Goal: Transaction & Acquisition: Obtain resource

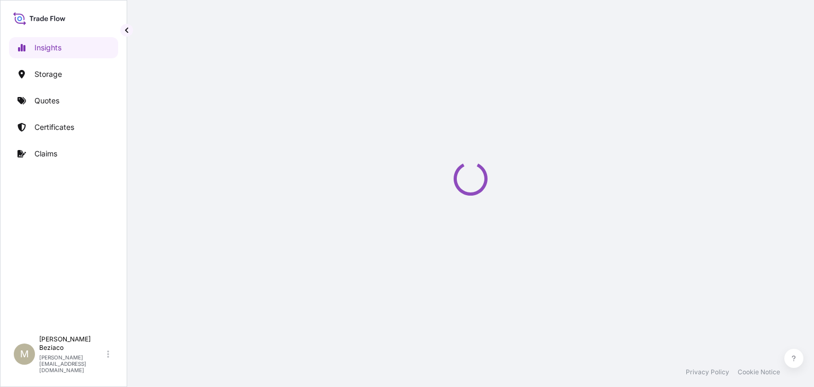
select select "2025"
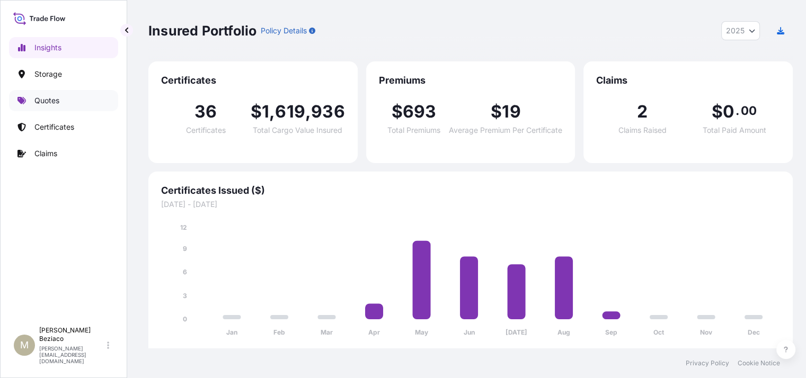
click at [49, 98] on p "Quotes" at bounding box center [46, 100] width 25 height 11
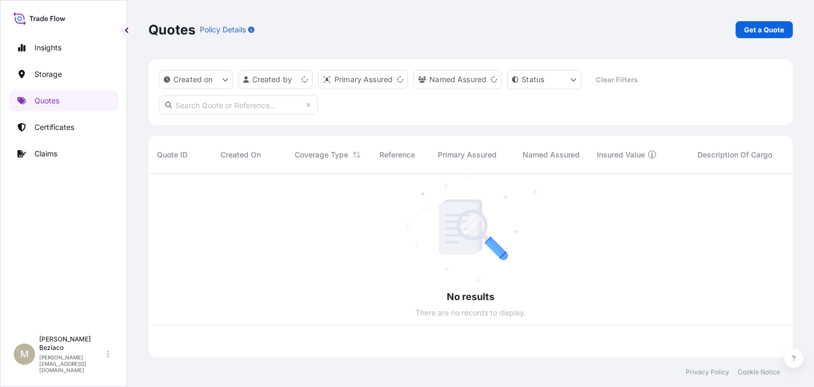
scroll to position [181, 636]
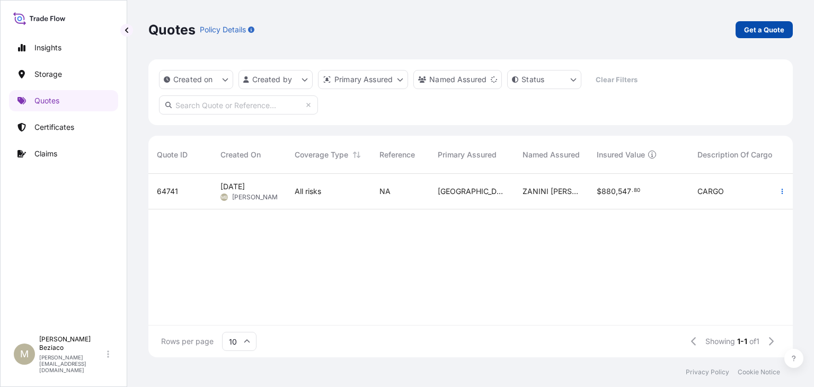
click at [771, 28] on p "Get a Quote" at bounding box center [764, 29] width 40 height 11
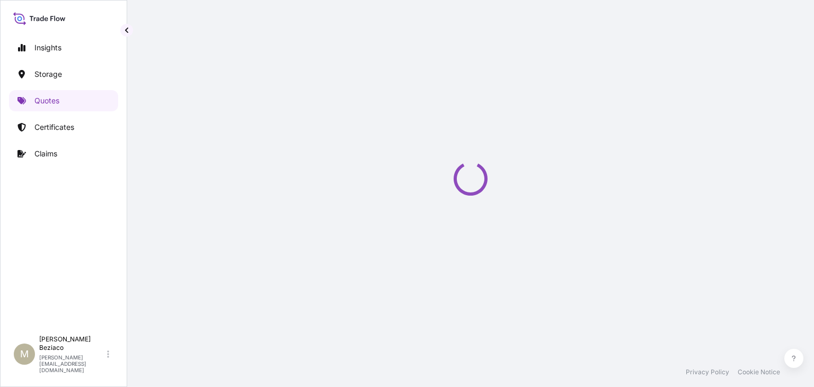
select select "Water"
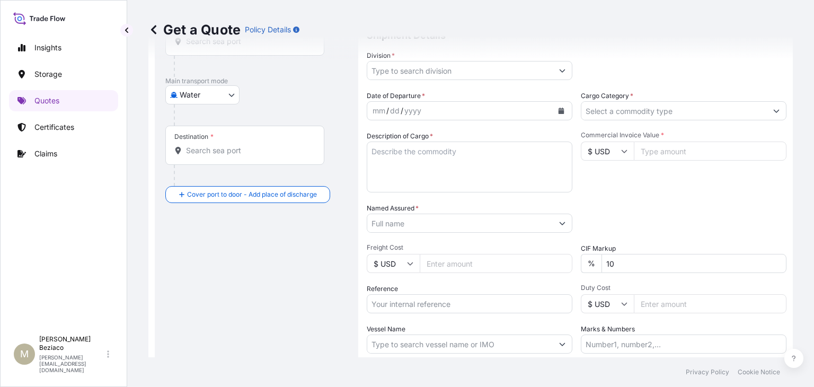
scroll to position [123, 0]
click at [433, 301] on input "Reference" at bounding box center [470, 301] width 206 height 19
paste input "EMWSP202508002BR"
type input "EMWSP202508002BR"
click at [457, 153] on textarea "Description of Cargo *" at bounding box center [470, 165] width 206 height 51
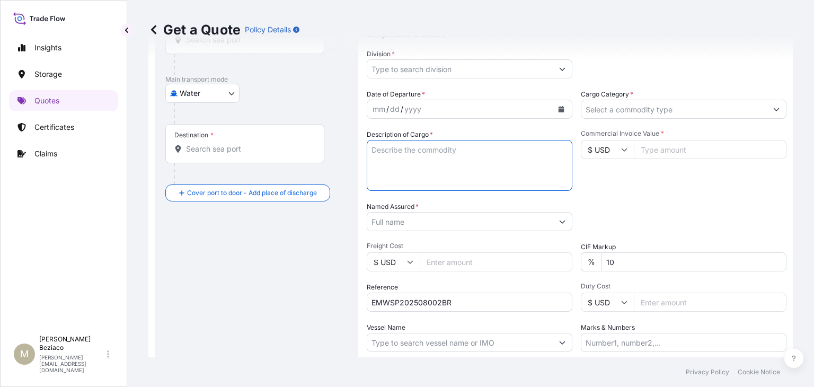
paste textarea "WEST SR-18 BULB 18MM - 0.8CC 1535 BLACK OXIGLAZE"
type textarea "WEST SR-18 BULB 18MM - 0.8CC 1535 BLACK OXIGLAZE"
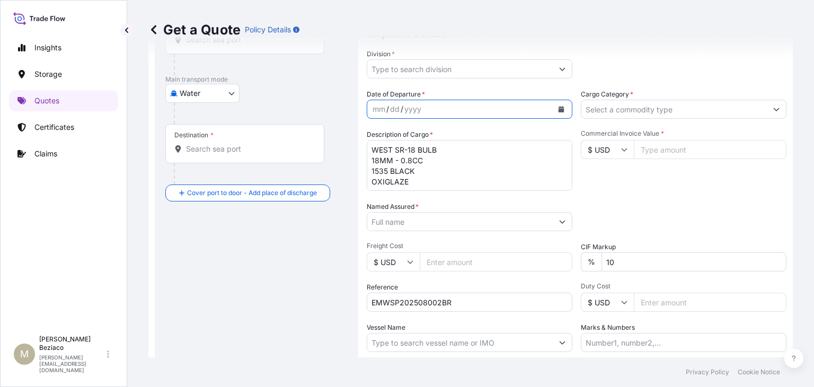
click at [554, 104] on button "Calendar" at bounding box center [561, 109] width 17 height 17
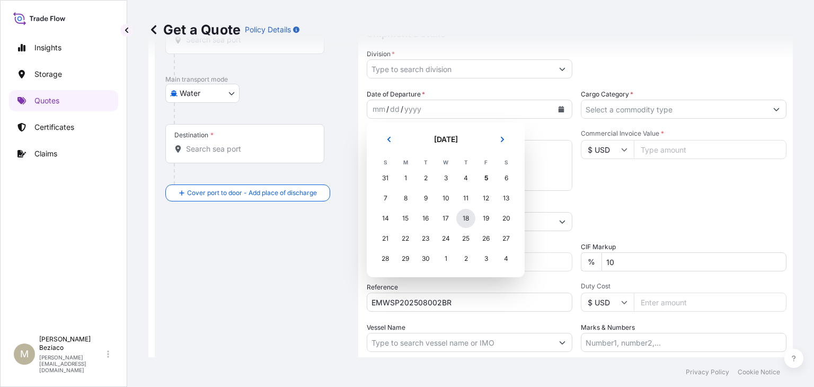
click at [470, 219] on div "18" at bounding box center [465, 218] width 19 height 19
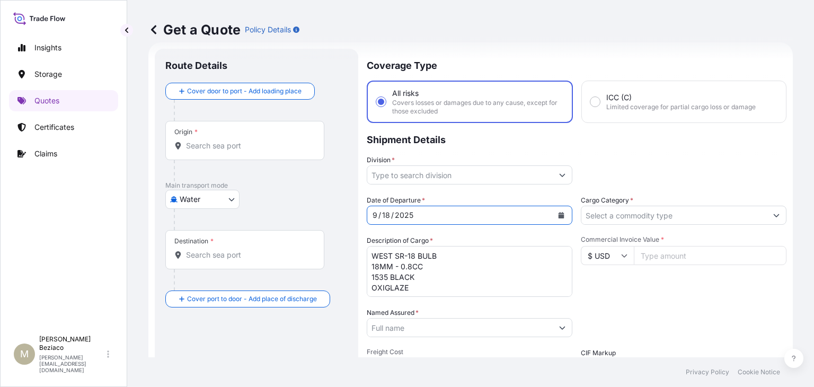
scroll to position [17, 0]
click at [560, 215] on icon "Calendar" at bounding box center [561, 215] width 6 height 6
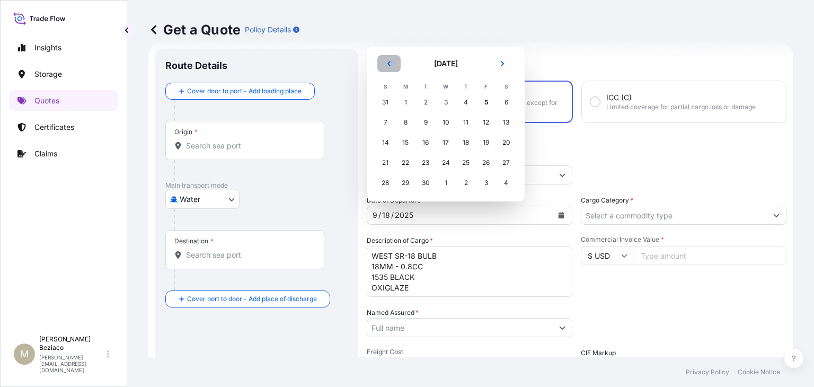
click at [388, 63] on icon "Previous" at bounding box center [389, 63] width 6 height 6
click at [409, 143] on div "18" at bounding box center [405, 142] width 19 height 19
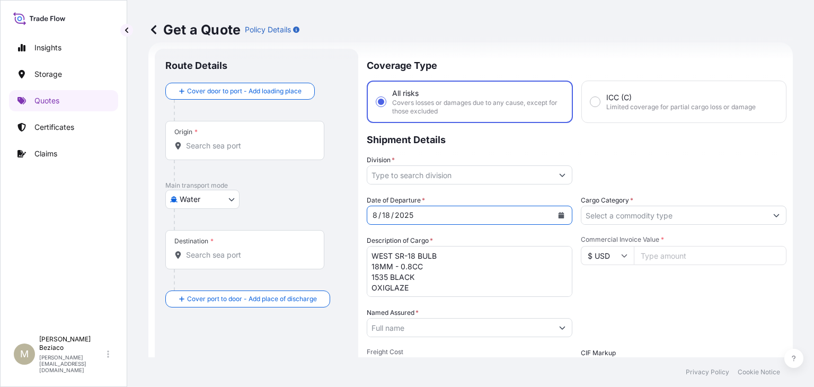
click at [655, 219] on input "Cargo Category *" at bounding box center [673, 215] width 185 height 19
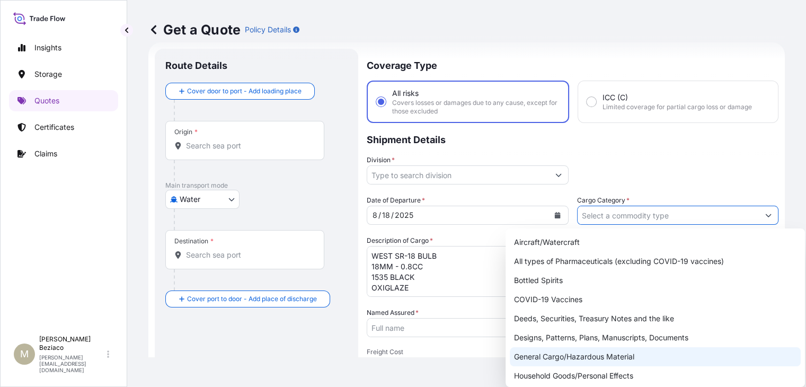
click at [595, 358] on div "General Cargo/Hazardous Material" at bounding box center [655, 356] width 291 height 19
type input "General Cargo/Hazardous Material"
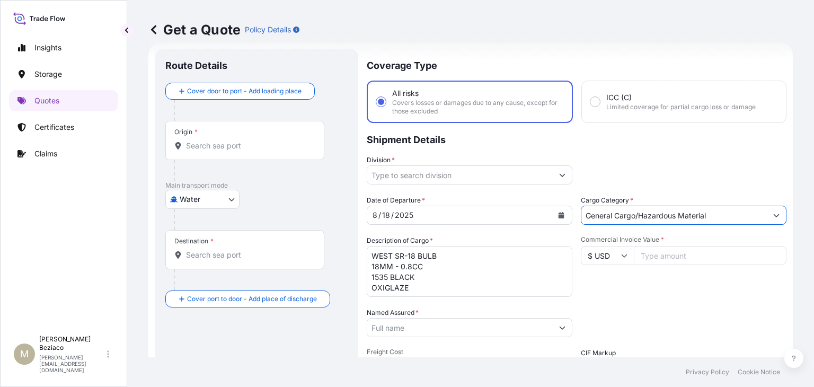
click at [495, 166] on input "Division *" at bounding box center [459, 174] width 185 height 19
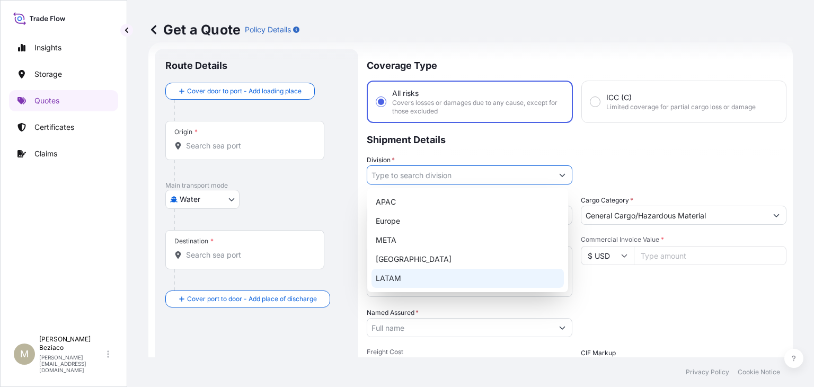
click at [393, 278] on div "LATAM" at bounding box center [467, 278] width 192 height 19
type input "LATAM"
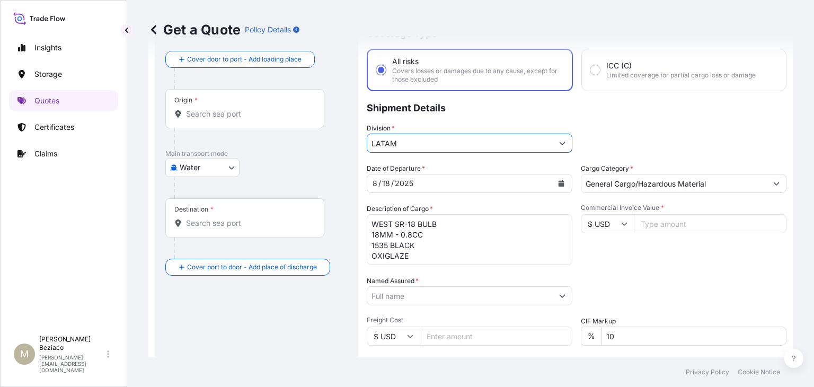
scroll to position [123, 0]
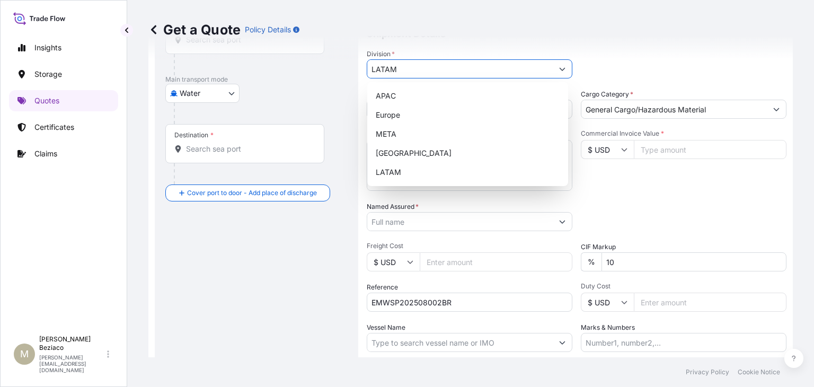
click at [620, 191] on div "Date of Departure * [DATE] Cargo Category * General Cargo/Hazardous Material De…" at bounding box center [577, 220] width 420 height 263
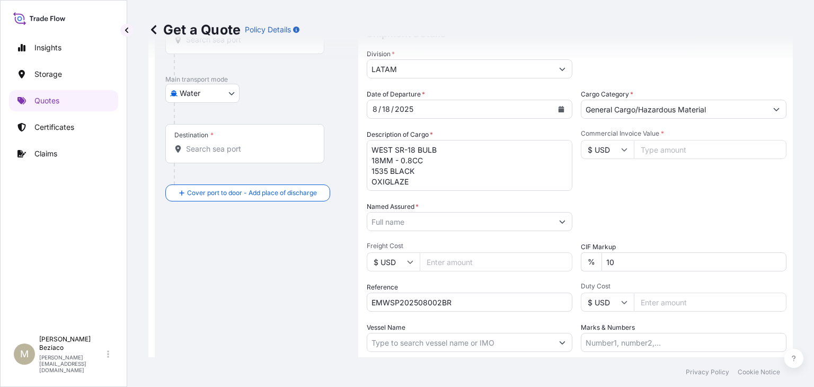
click at [657, 150] on input "Commercial Invoice Value *" at bounding box center [710, 149] width 153 height 19
paste input "726"
type input "29726.44"
click at [463, 269] on input "Freight Cost" at bounding box center [496, 261] width 153 height 19
paste input "136"
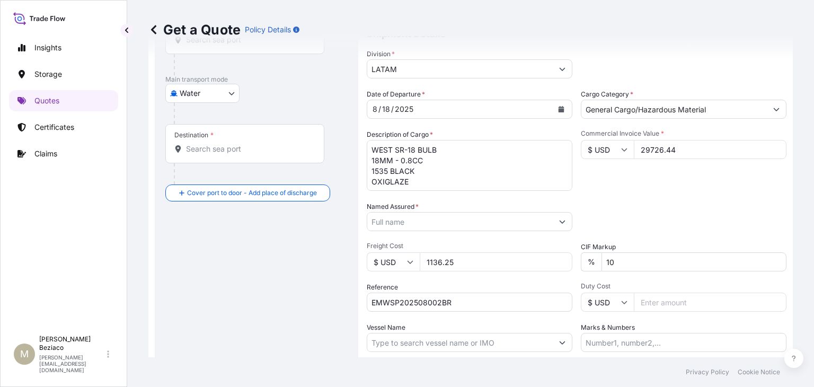
type input "1136.25"
click at [553, 221] on button "Show suggestions" at bounding box center [562, 221] width 19 height 19
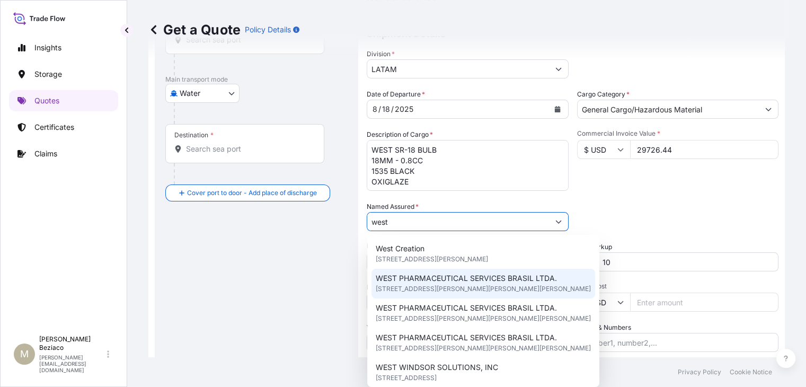
click at [543, 290] on span "[STREET_ADDRESS][PERSON_NAME][PERSON_NAME][PERSON_NAME]" at bounding box center [483, 288] width 215 height 11
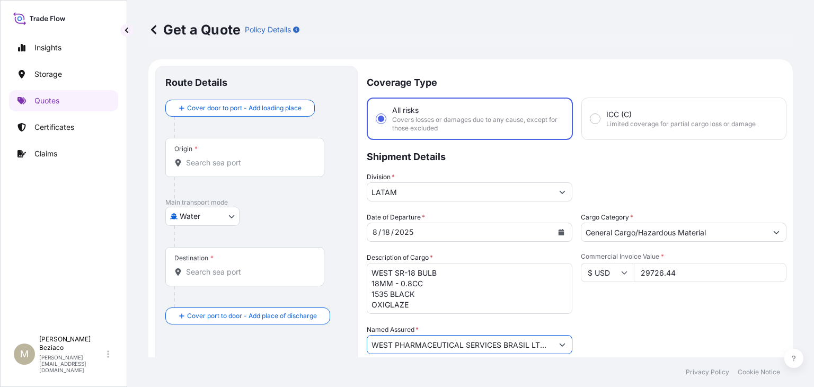
scroll to position [0, 0]
type input "WEST PHARMACEUTICAL SERVICES BRASIL LTDA."
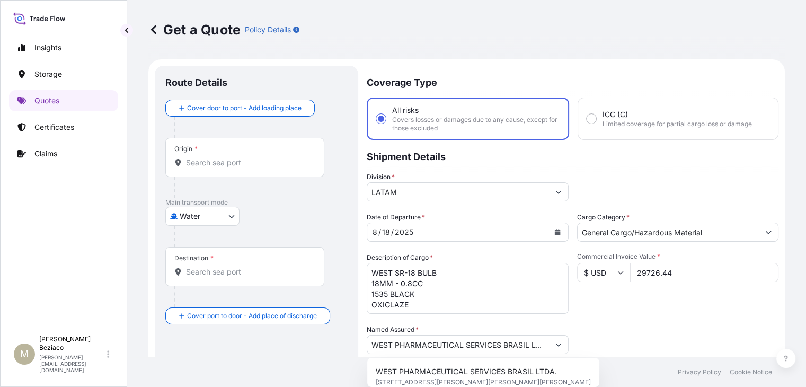
click at [237, 152] on div "Origin *" at bounding box center [244, 157] width 159 height 39
click at [237, 157] on input "Origin *" at bounding box center [248, 162] width 125 height 11
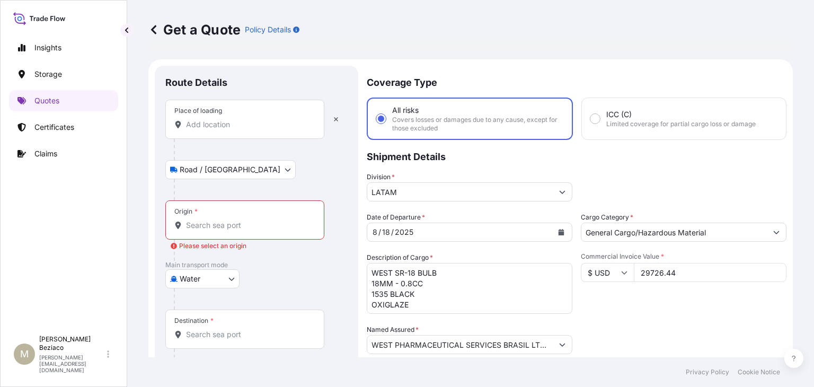
click at [228, 132] on div "Place of loading" at bounding box center [244, 119] width 159 height 39
click at [228, 130] on input "Place of loading" at bounding box center [248, 124] width 125 height 11
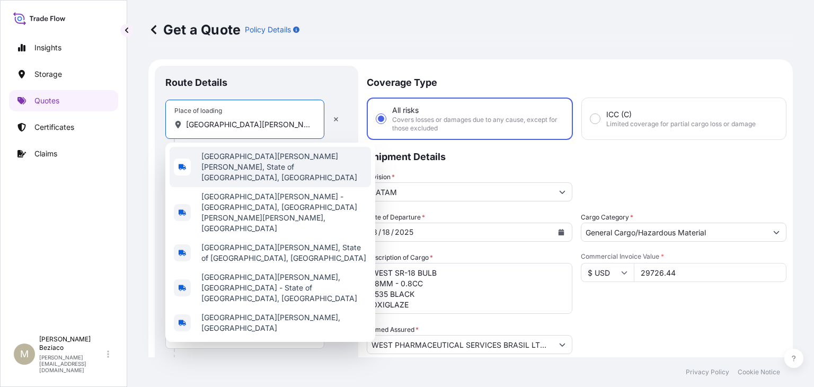
click at [263, 157] on span "[GEOGRAPHIC_DATA][PERSON_NAME][PERSON_NAME], State of [GEOGRAPHIC_DATA], [GEOGR…" at bounding box center [283, 167] width 165 height 32
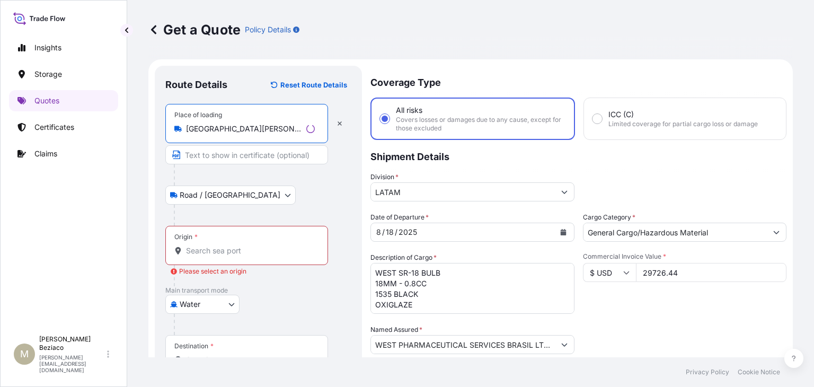
type input "[GEOGRAPHIC_DATA][PERSON_NAME][PERSON_NAME], State of [GEOGRAPHIC_DATA], [GEOGR…"
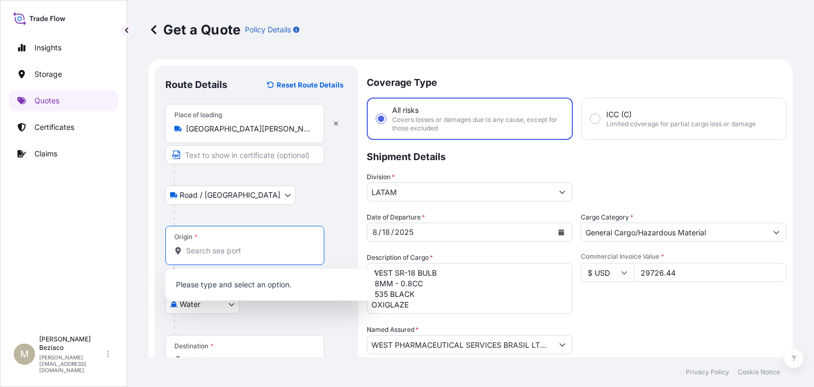
click at [235, 251] on input "Origin * Please select an origin" at bounding box center [248, 250] width 125 height 11
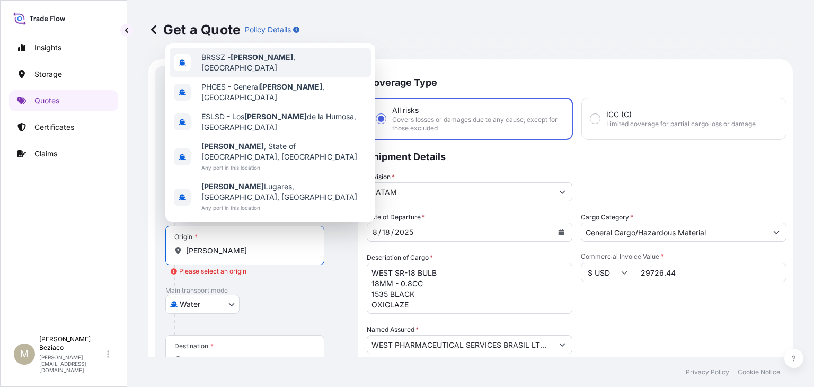
click at [265, 73] on span "[PERSON_NAME][GEOGRAPHIC_DATA] , [GEOGRAPHIC_DATA]" at bounding box center [283, 62] width 165 height 21
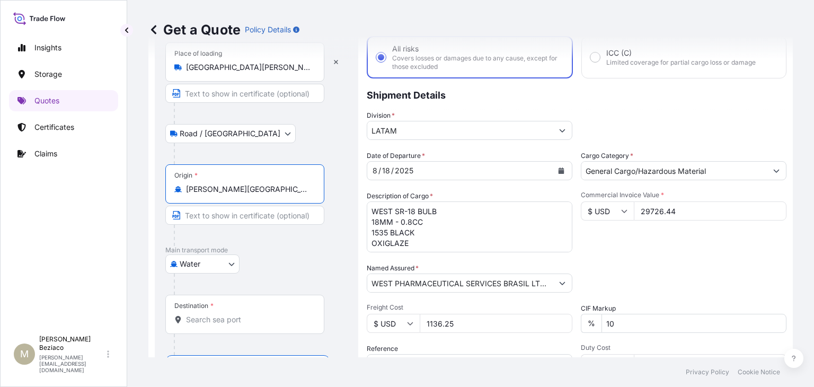
scroll to position [106, 0]
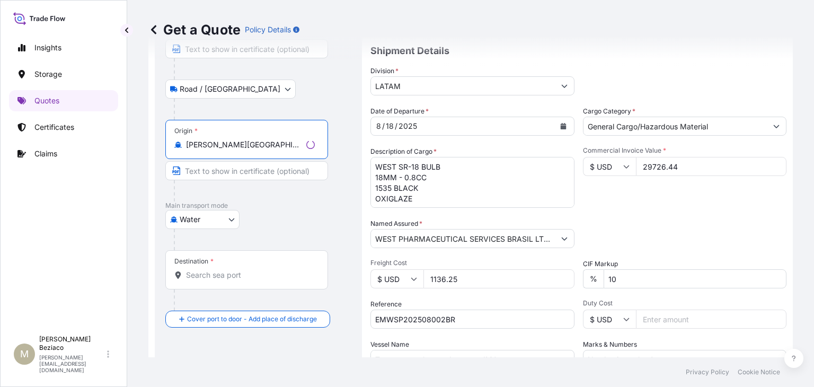
type input "[PERSON_NAME][GEOGRAPHIC_DATA], [GEOGRAPHIC_DATA]"
click at [227, 286] on div "Destination *" at bounding box center [246, 269] width 163 height 39
click at [227, 280] on input "Destination *" at bounding box center [250, 275] width 129 height 11
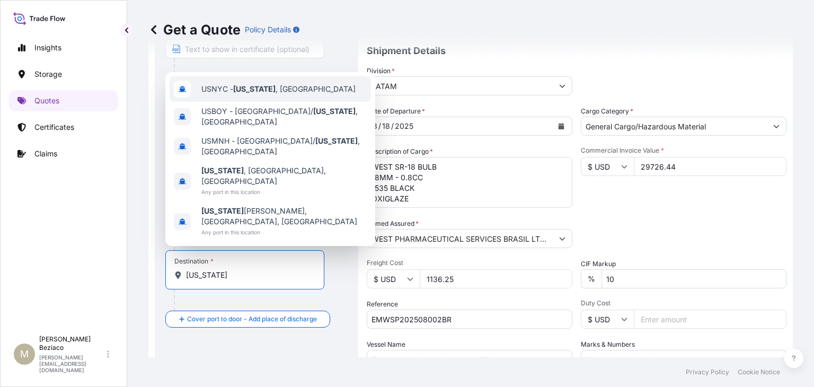
click at [275, 102] on div "USNYC - [US_STATE] , [GEOGRAPHIC_DATA]" at bounding box center [270, 88] width 201 height 25
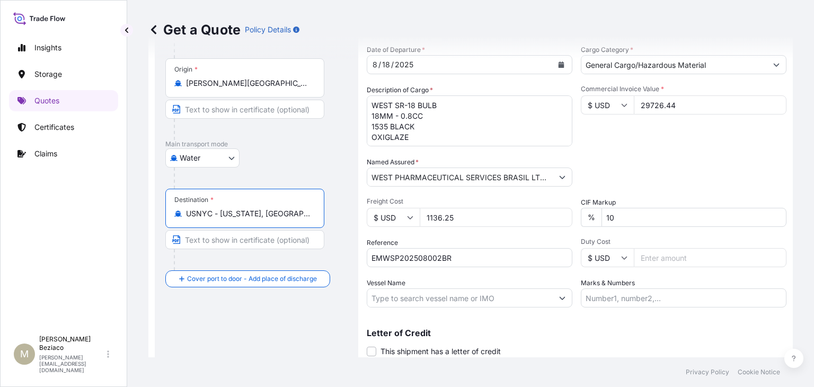
scroll to position [149, 0]
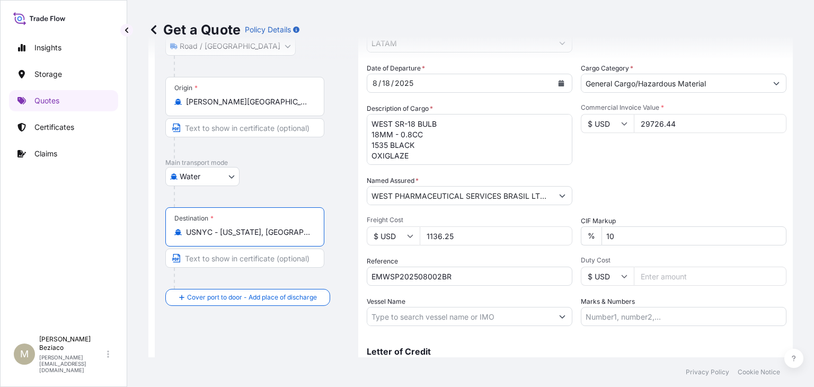
type input "USNYC - [US_STATE], [GEOGRAPHIC_DATA]"
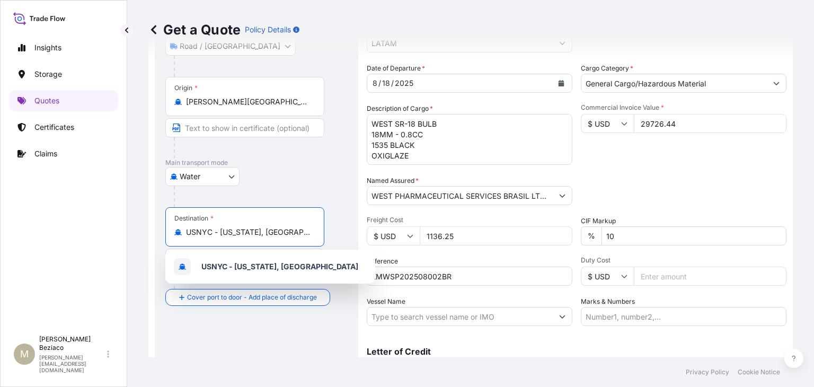
click at [427, 321] on input "Vessel Name" at bounding box center [459, 316] width 185 height 19
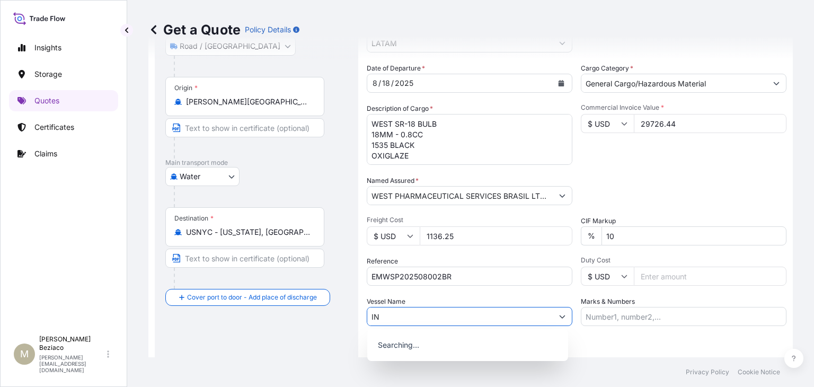
type input "I"
click at [613, 311] on input "Marks & Numbers" at bounding box center [684, 316] width 206 height 19
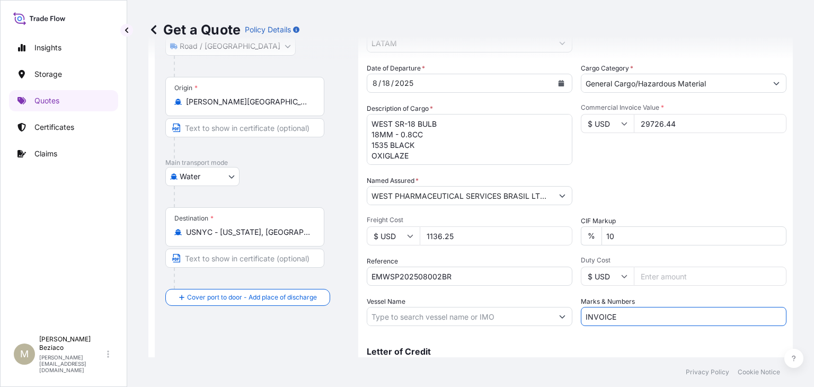
paste input "90413417"
type input "INVOICE 90413417"
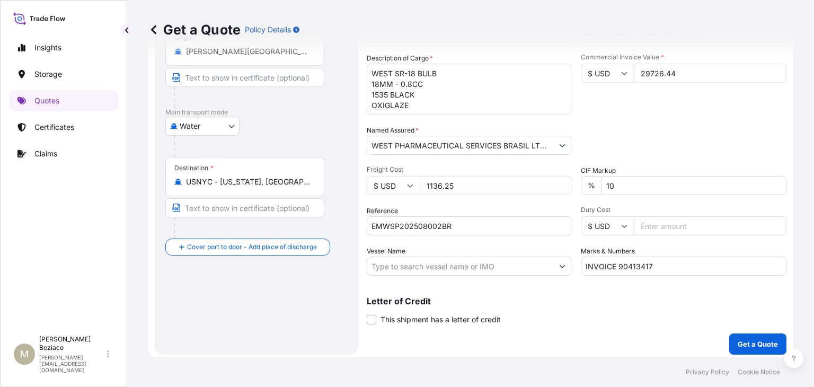
scroll to position [202, 0]
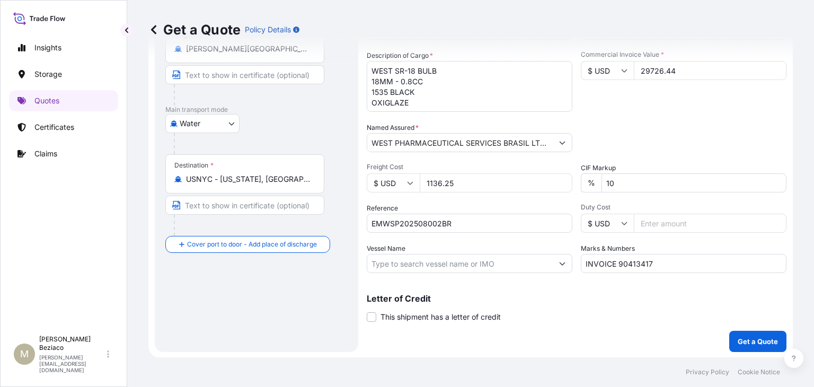
click at [760, 352] on form "Route Details Reset Route Details Place of loading [GEOGRAPHIC_DATA][PERSON_NAM…" at bounding box center [470, 107] width 644 height 501
click at [758, 345] on p "Get a Quote" at bounding box center [758, 341] width 40 height 11
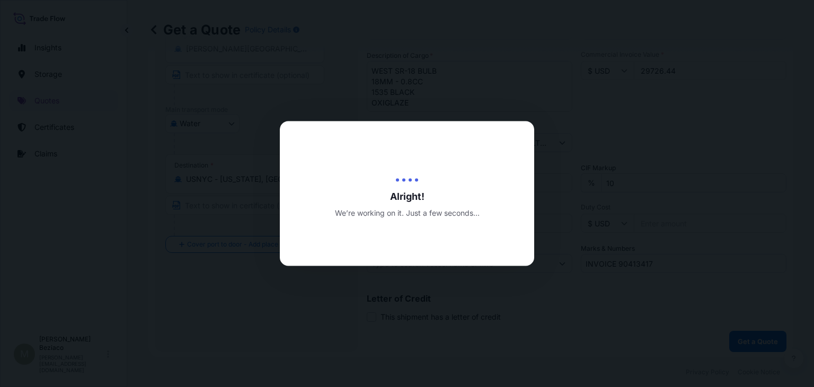
drag, startPoint x: 758, startPoint y: 345, endPoint x: 731, endPoint y: 333, distance: 29.6
click at [523, 386] on html "Insights Storage Quotes Certificates Claims M [PERSON_NAME] [PERSON_NAME][EMAIL…" at bounding box center [407, 193] width 814 height 387
select select "Road / [GEOGRAPHIC_DATA]"
select select "Water"
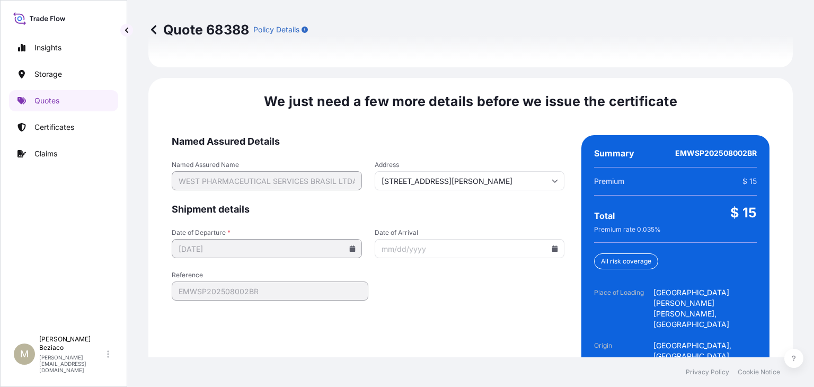
scroll to position [1699, 0]
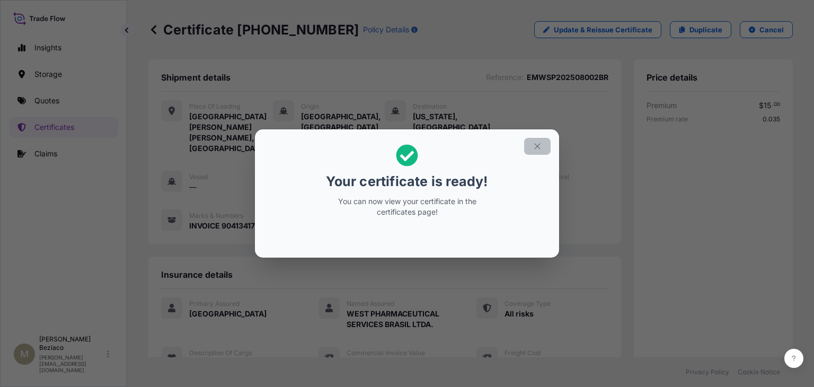
click at [538, 143] on icon "button" at bounding box center [538, 146] width 10 height 10
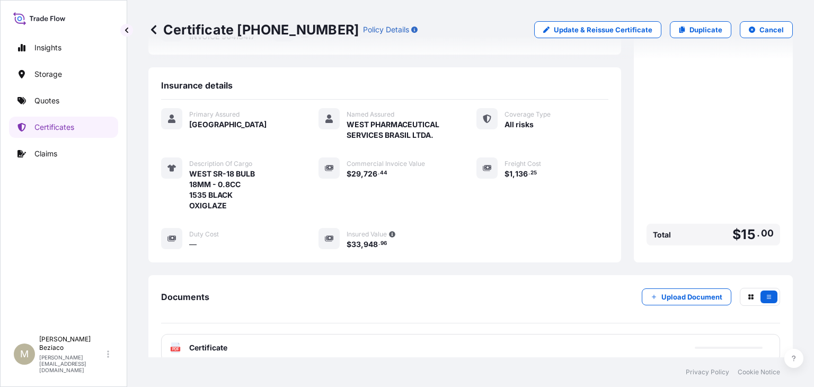
scroll to position [247, 0]
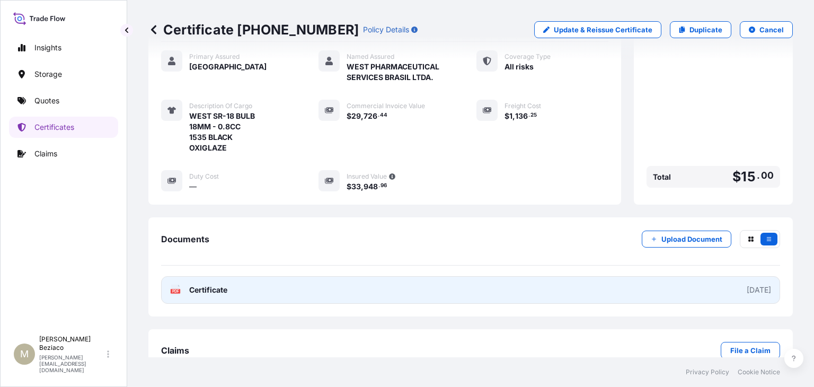
click at [517, 276] on link "PDF Certificate [DATE]" at bounding box center [470, 290] width 619 height 28
